Goal: Information Seeking & Learning: Learn about a topic

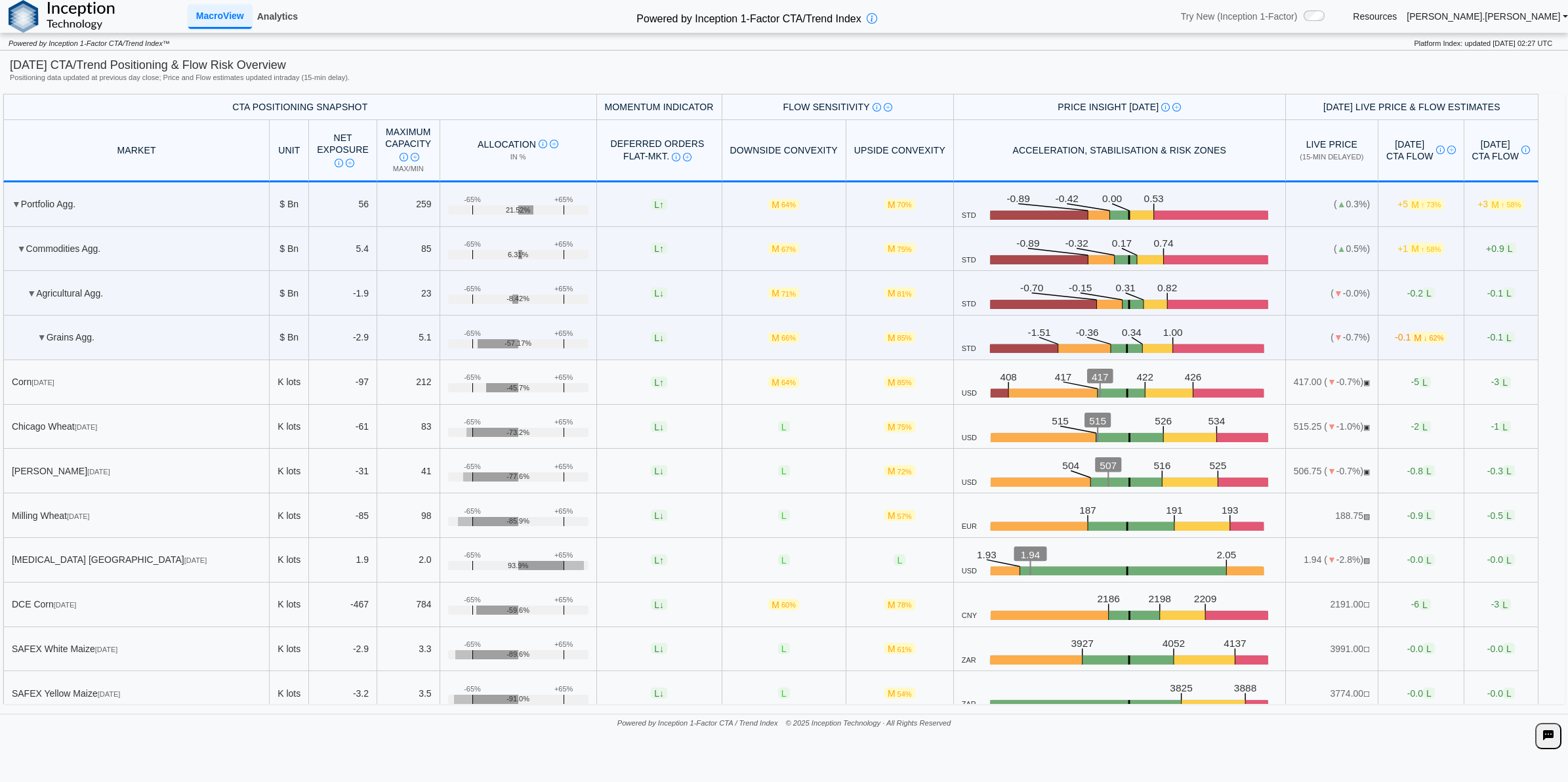
click at [286, 21] on link "Analytics" at bounding box center [278, 16] width 51 height 22
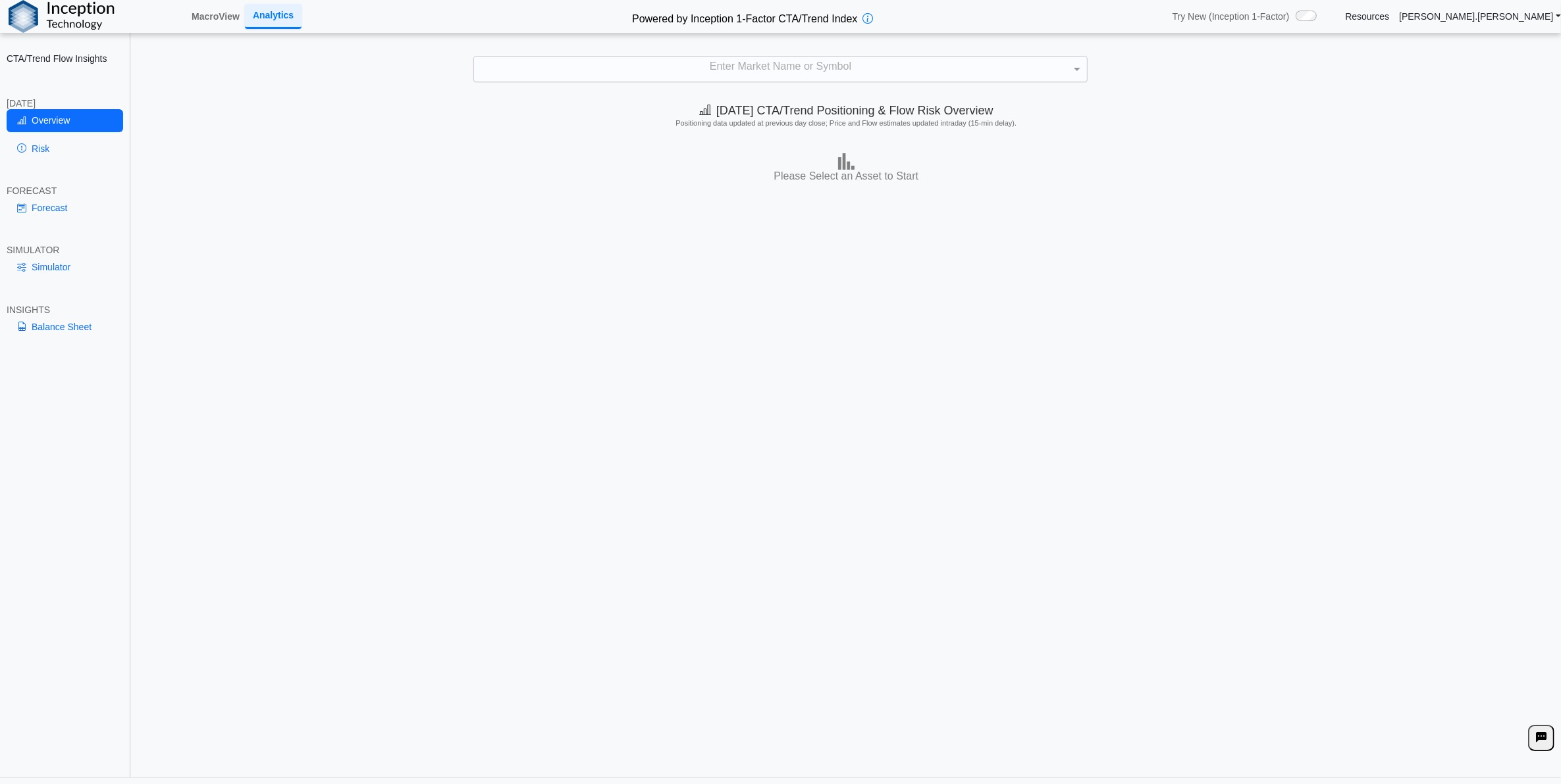
click at [772, 73] on div "Enter Market Name or Symbol" at bounding box center [780, 69] width 612 height 25
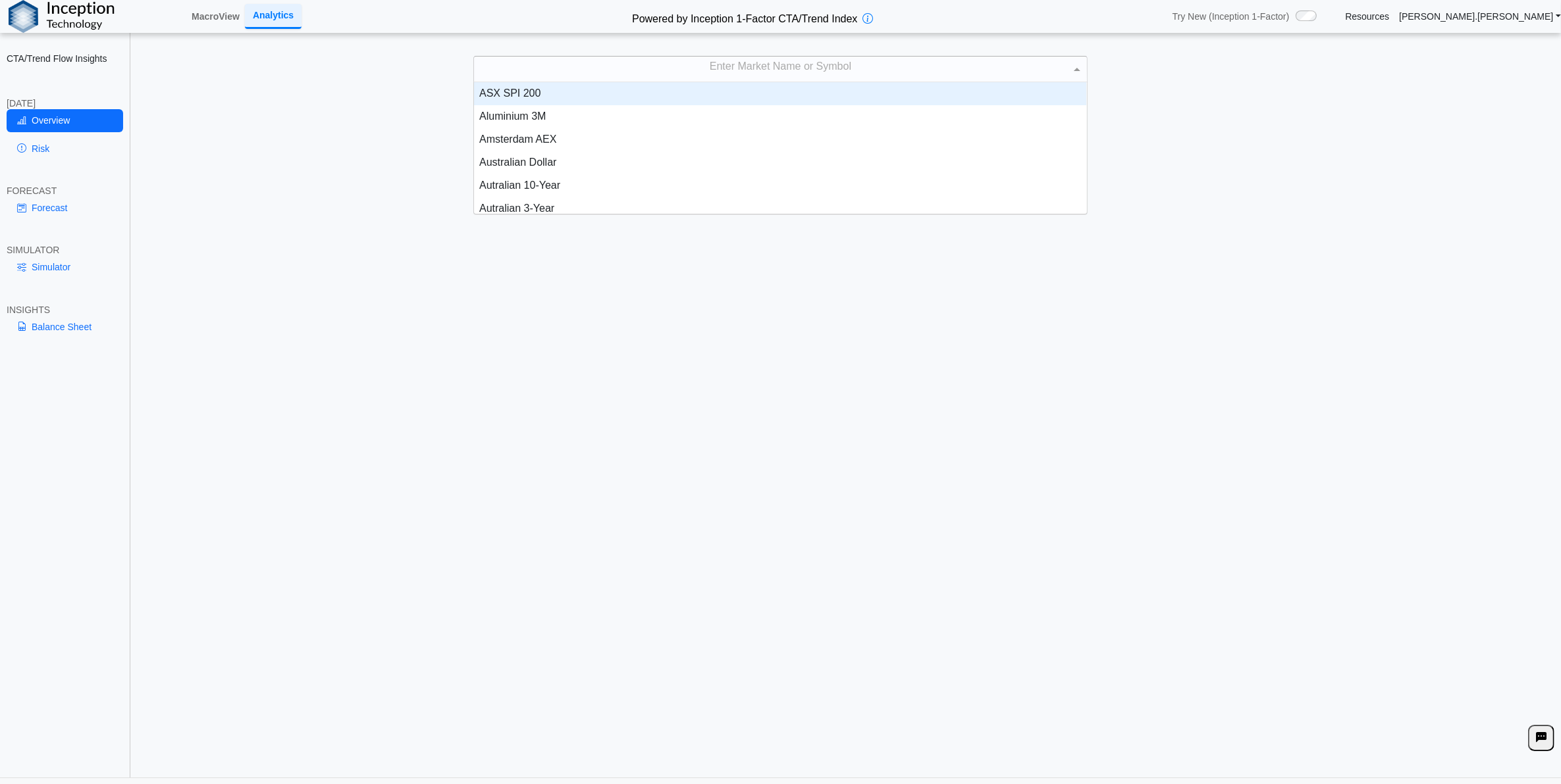
scroll to position [119, 600]
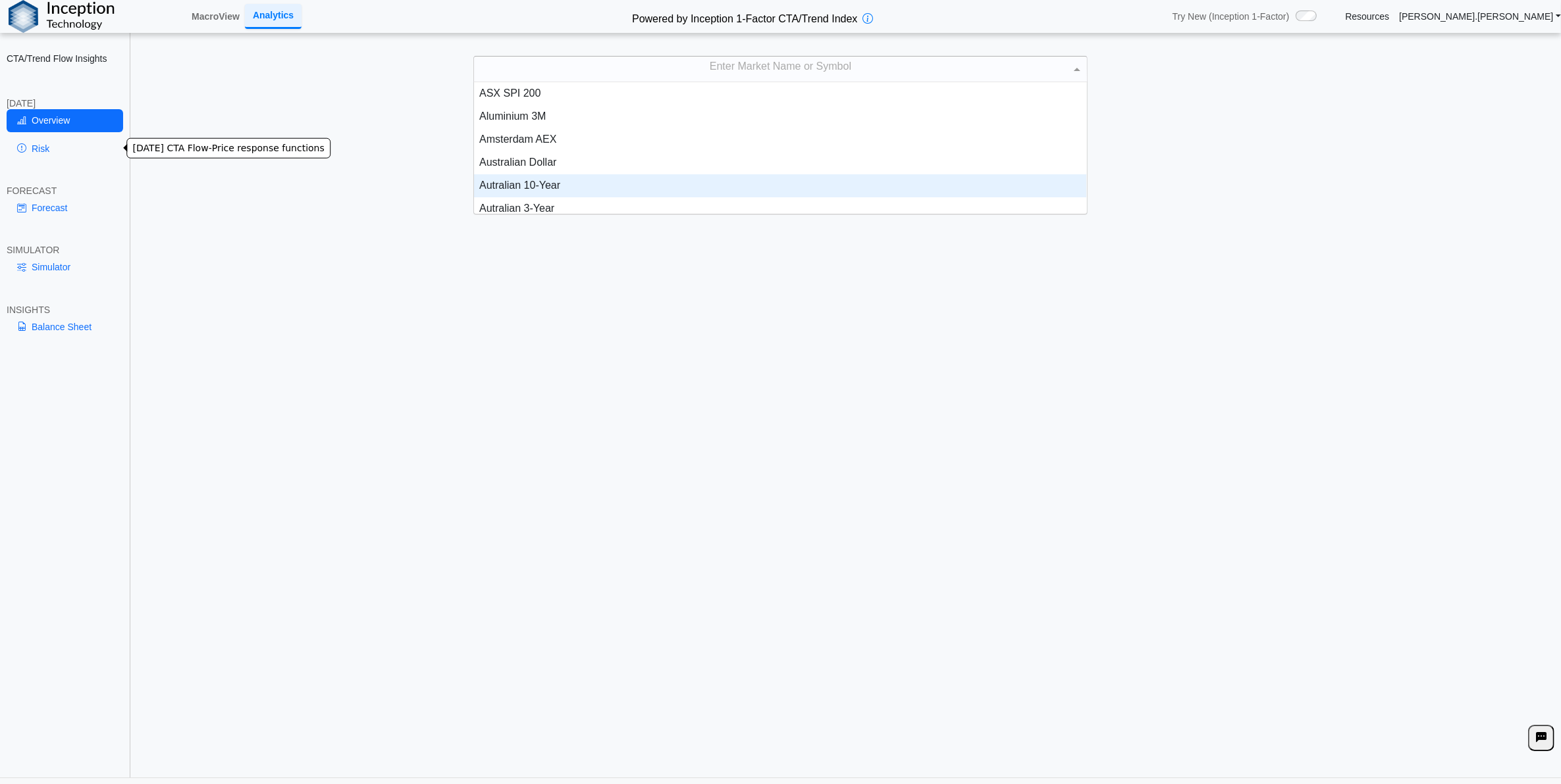
click at [67, 142] on link "Risk" at bounding box center [65, 149] width 116 height 22
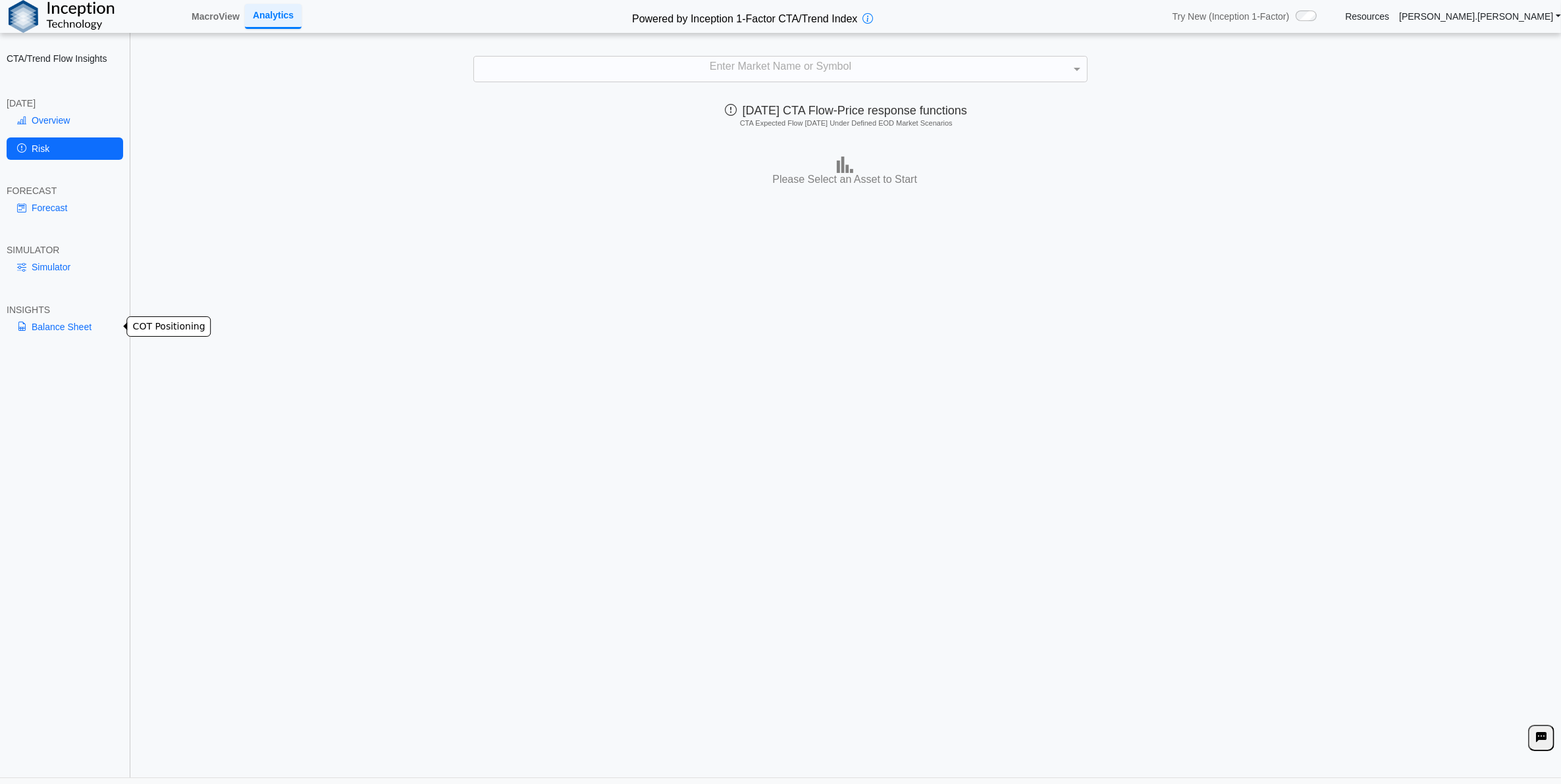
click at [81, 334] on link "Balance Sheet" at bounding box center [65, 327] width 116 height 22
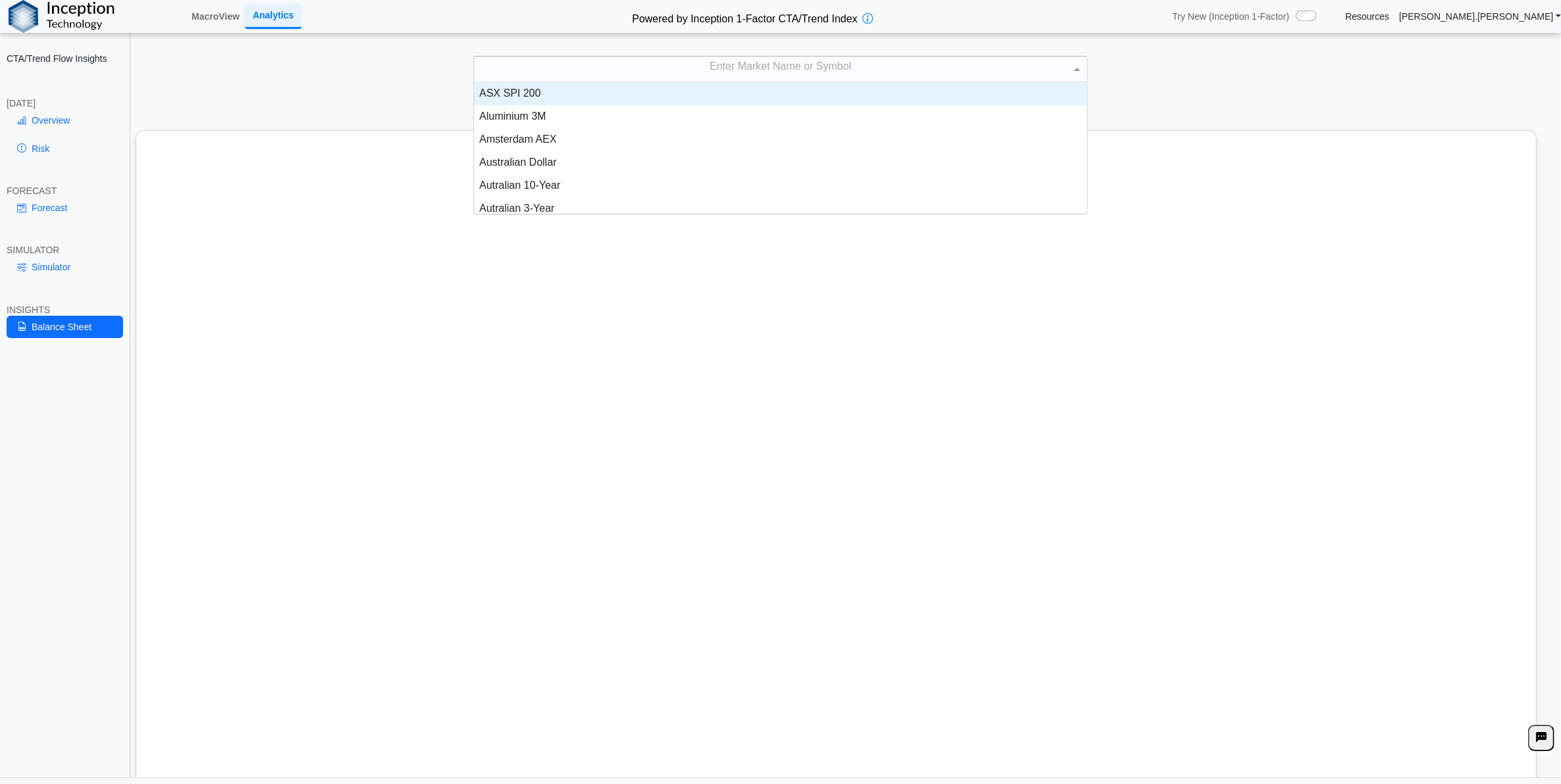
click at [775, 71] on div "Enter Market Name or Symbol" at bounding box center [780, 69] width 612 height 25
type input "****"
click at [780, 94] on div "Corn" at bounding box center [780, 94] width 612 height 23
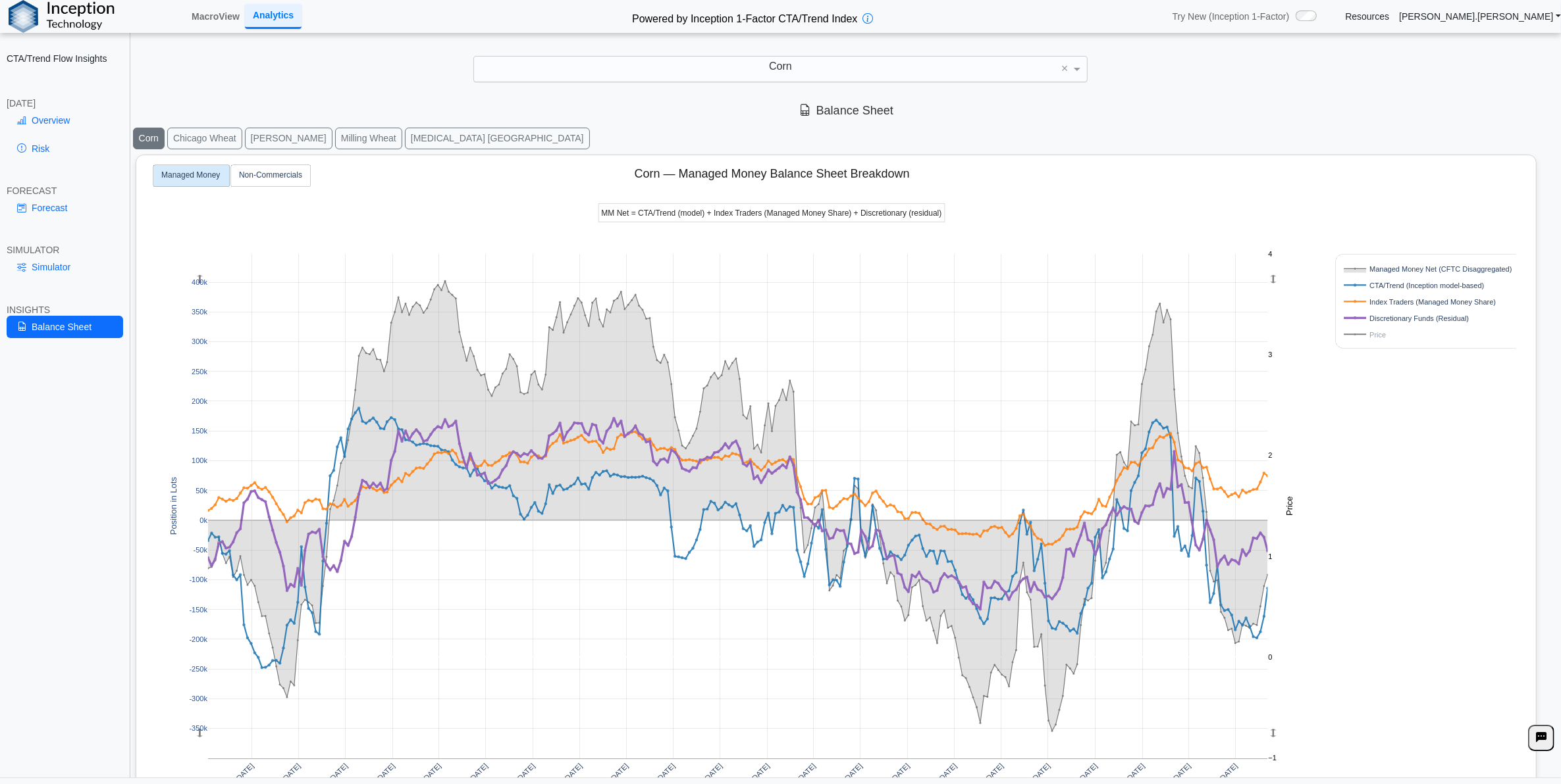
click at [1370, 336] on rect at bounding box center [1425, 334] width 168 height 12
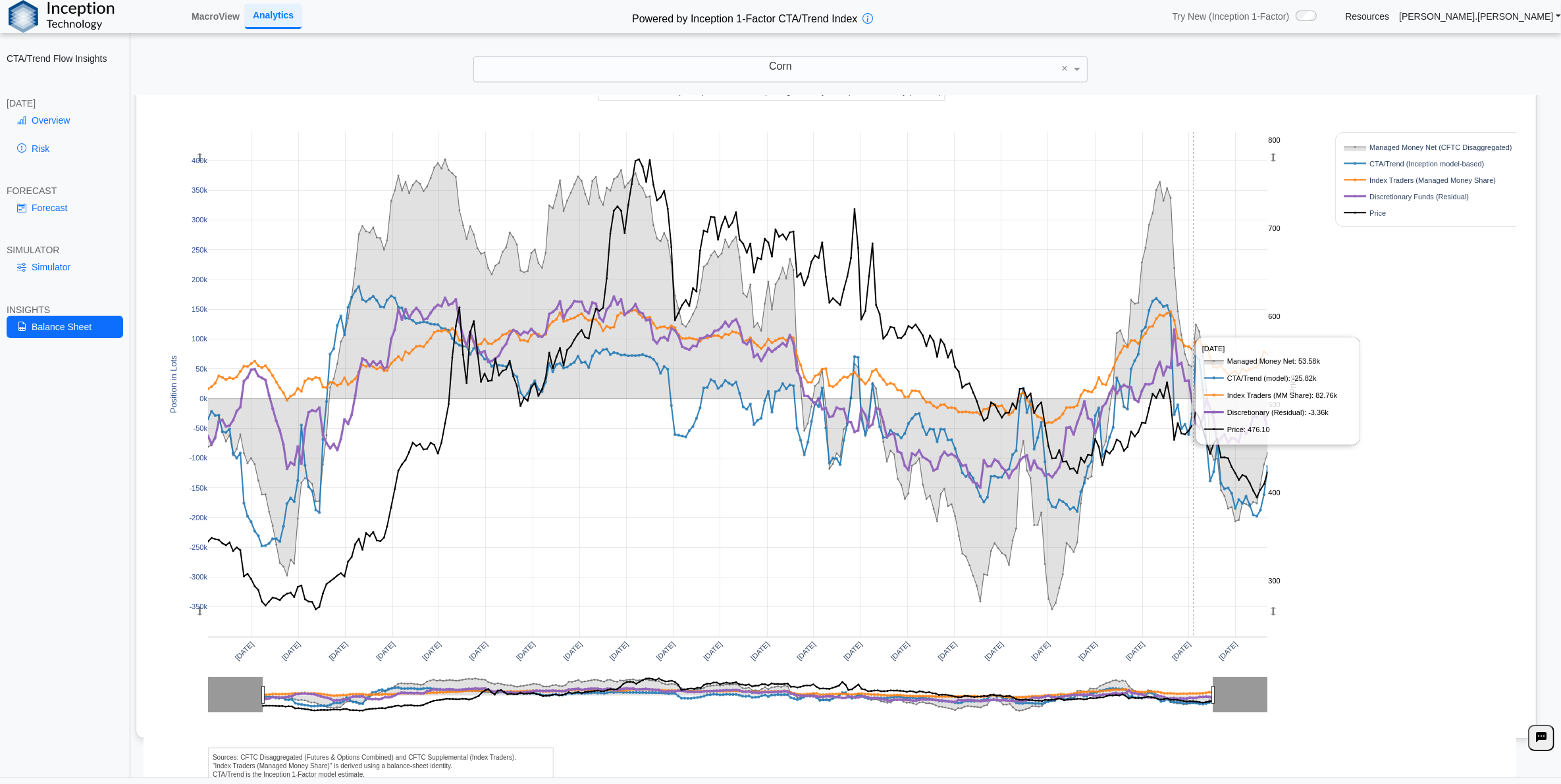
scroll to position [123, 0]
drag, startPoint x: 1179, startPoint y: 358, endPoint x: 956, endPoint y: 295, distance: 231.7
